Goal: Use online tool/utility: Utilize a website feature to perform a specific function

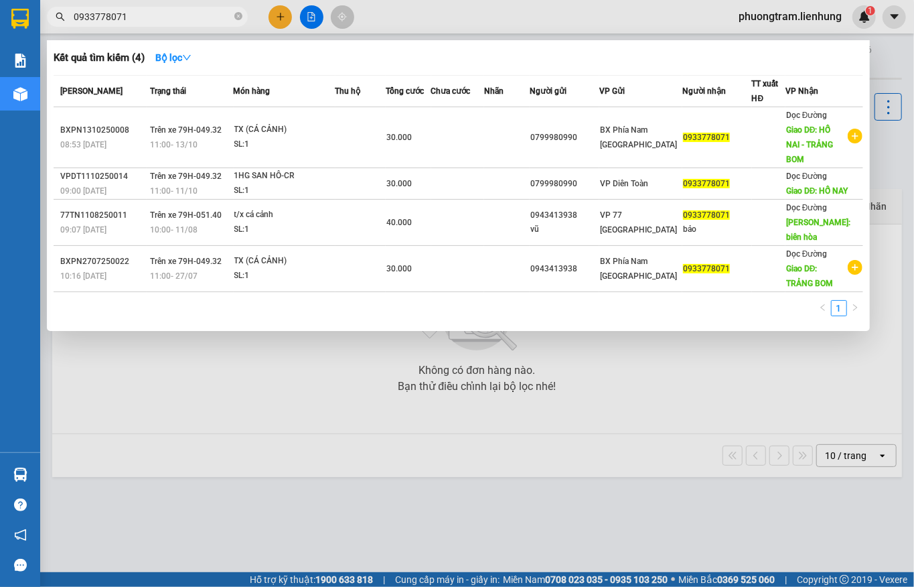
click at [146, 17] on input "0933778071" at bounding box center [153, 16] width 158 height 15
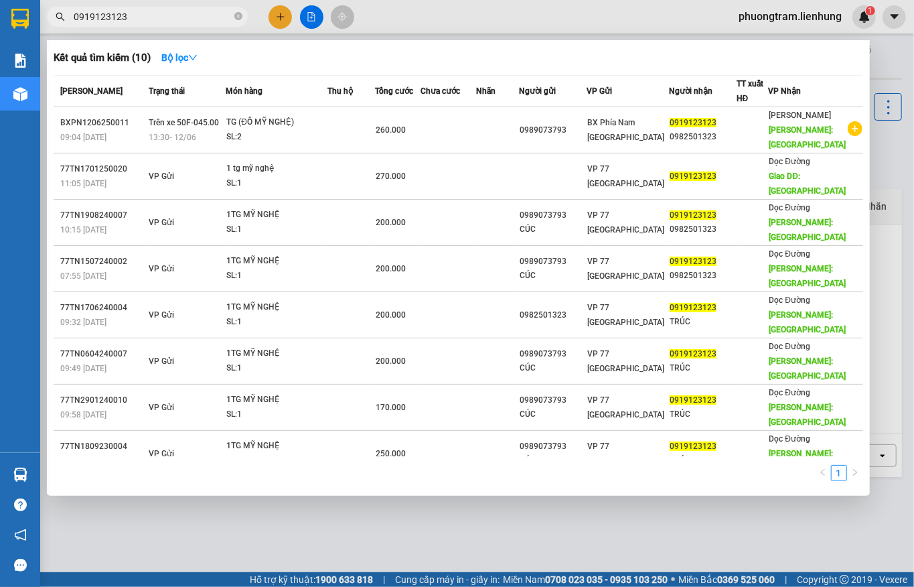
type input "0919123123"
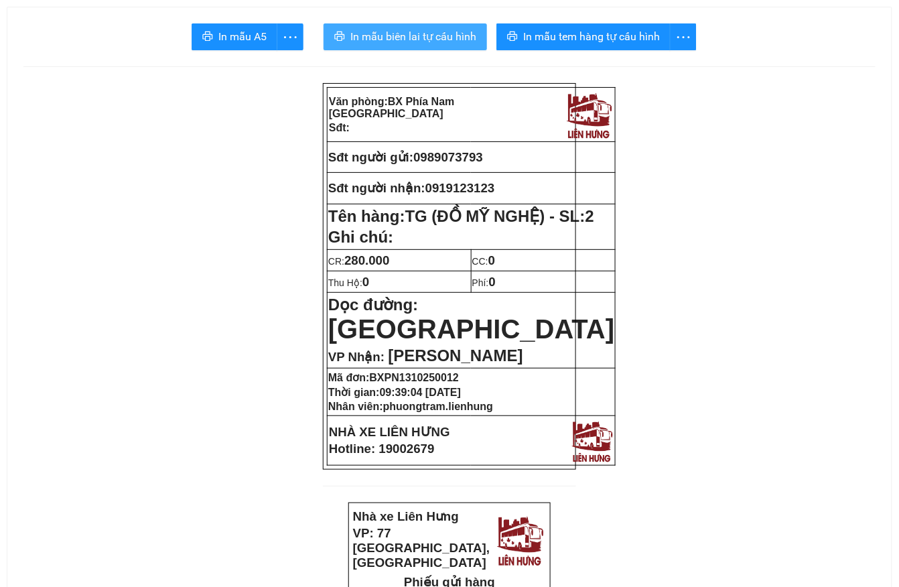
click at [382, 35] on span "In mẫu biên lai tự cấu hình" at bounding box center [413, 36] width 126 height 17
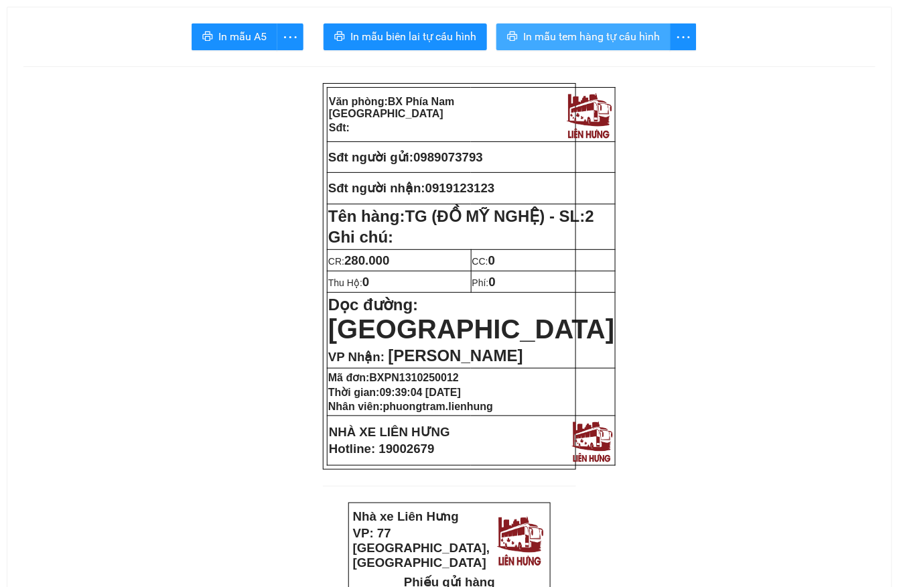
click at [614, 39] on span "In mẫu tem hàng tự cấu hình" at bounding box center [591, 36] width 137 height 17
